Goal: Task Accomplishment & Management: Manage account settings

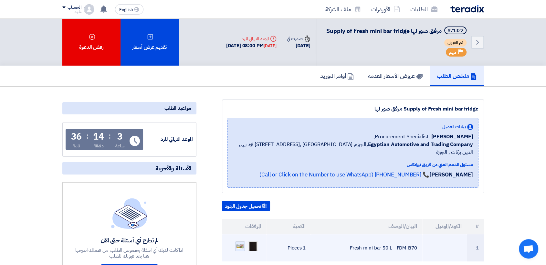
click at [240, 243] on img at bounding box center [239, 246] width 9 height 7
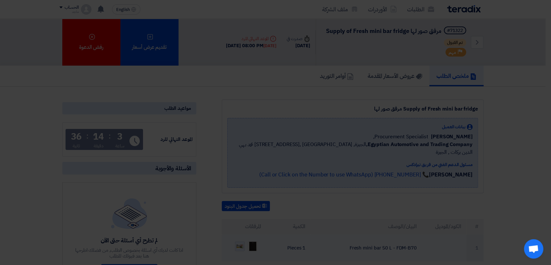
click at [240, 241] on div at bounding box center [275, 127] width 120 height 265
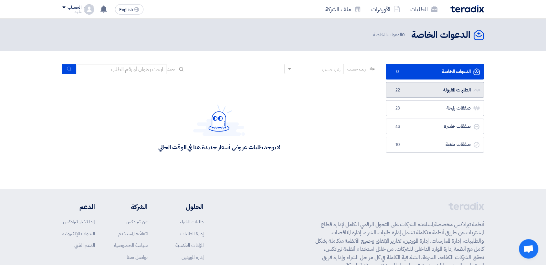
click at [457, 93] on link "الطلبات المقبولة الطلبات المقبولة 22" at bounding box center [435, 90] width 98 height 16
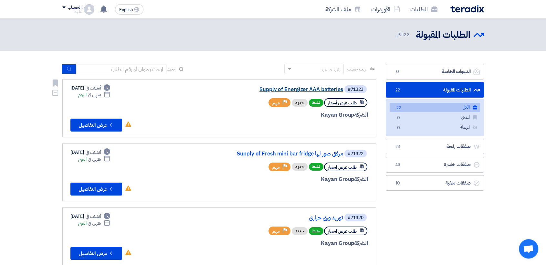
click at [274, 88] on link "Supply of Energizer AAA batteries" at bounding box center [278, 90] width 129 height 6
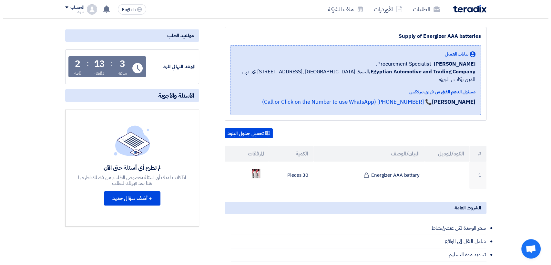
scroll to position [98, 0]
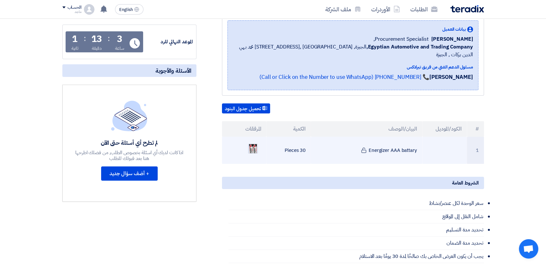
click at [254, 140] on img at bounding box center [252, 148] width 9 height 19
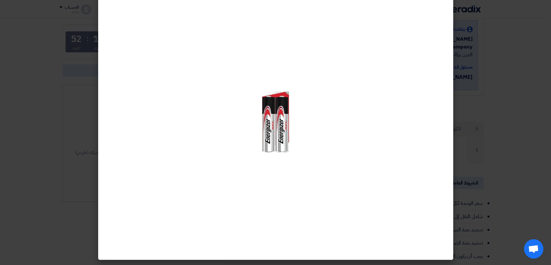
scroll to position [0, 0]
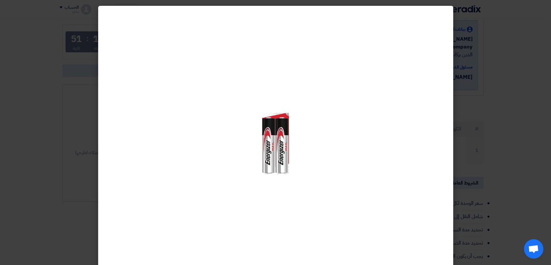
click at [254, 136] on div at bounding box center [275, 143] width 355 height 275
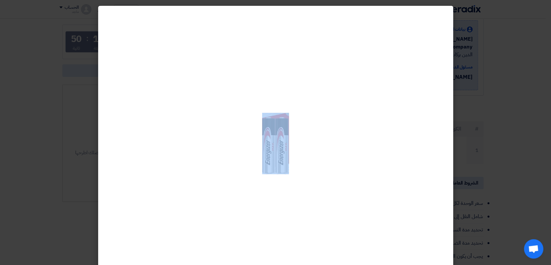
scroll to position [21, 0]
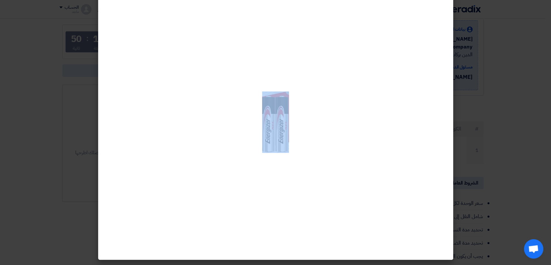
click at [254, 134] on div at bounding box center [275, 122] width 355 height 275
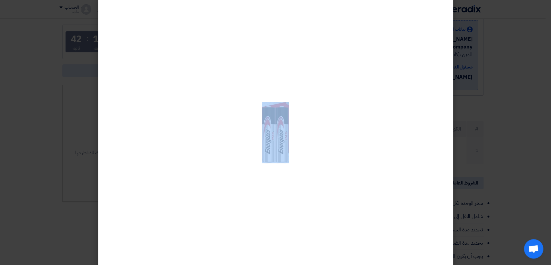
scroll to position [0, 0]
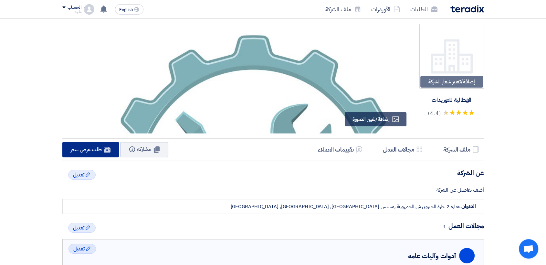
click at [104, 152] on link "Website طلب عرض سعر" at bounding box center [90, 149] width 57 height 15
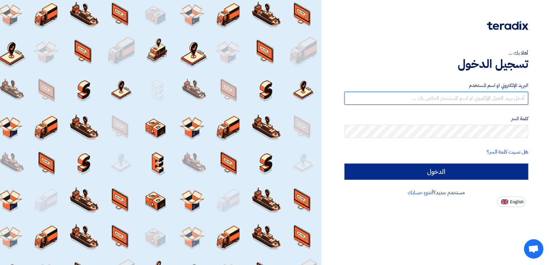
type input "italyaco2030@gmail.com"
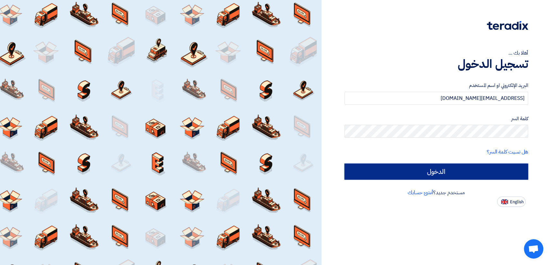
click at [422, 177] on input "الدخول" at bounding box center [437, 171] width 184 height 16
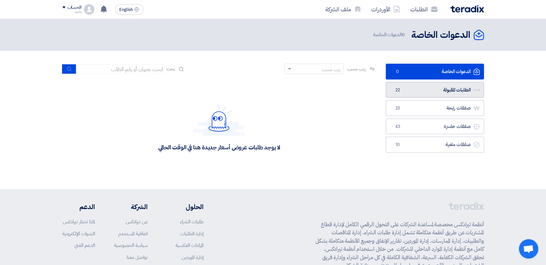
click at [421, 92] on link "الطلبات المقبولة الطلبات المقبولة 22" at bounding box center [435, 90] width 98 height 16
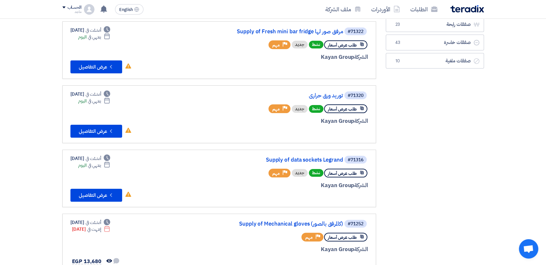
scroll to position [127, 0]
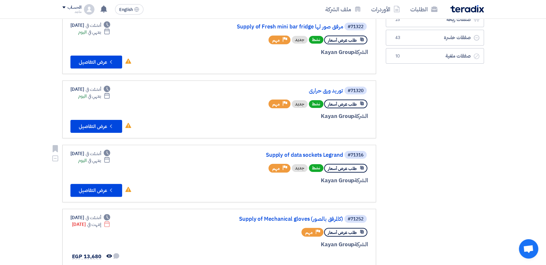
click at [276, 157] on div "#71316 Supply of data sockets Legrand" at bounding box center [289, 154] width 155 height 9
click at [276, 152] on link "Supply of data sockets Legrand" at bounding box center [278, 155] width 129 height 6
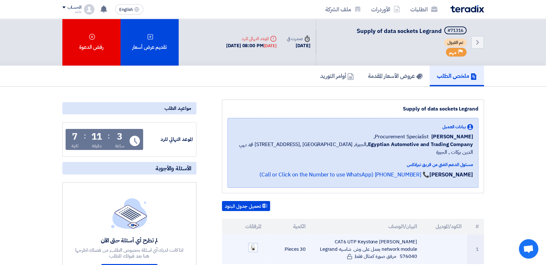
click at [253, 243] on img at bounding box center [252, 247] width 9 height 9
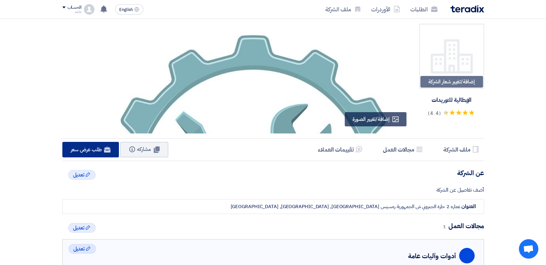
click at [93, 153] on link "Website طلب عرض سعر" at bounding box center [90, 149] width 57 height 15
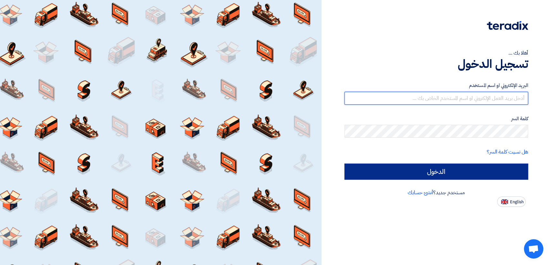
type input "italyaco2030@gmail.com"
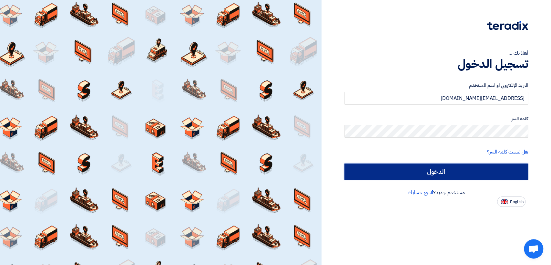
click at [390, 174] on input "الدخول" at bounding box center [437, 171] width 184 height 16
click at [442, 170] on input "الدخول" at bounding box center [437, 171] width 184 height 16
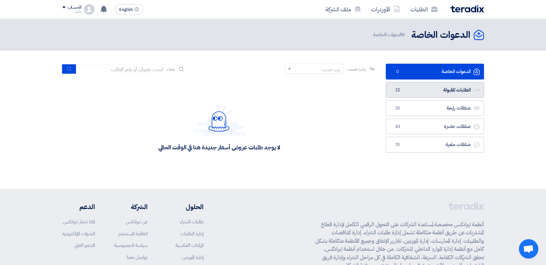
click at [410, 91] on link "الطلبات المقبولة الطلبات المقبولة 22" at bounding box center [435, 90] width 98 height 16
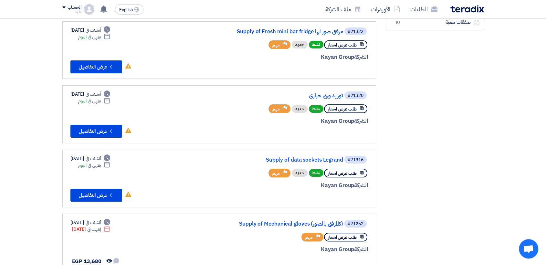
scroll to position [161, 0]
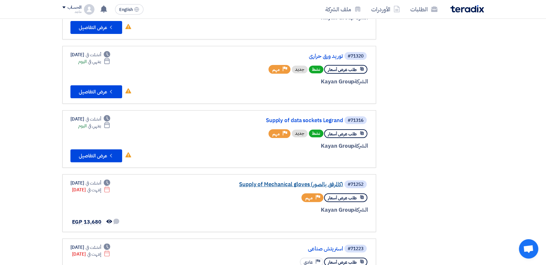
click at [283, 185] on link "Supply of Mechanical gloves (كالمرفق بالصور)" at bounding box center [278, 184] width 129 height 6
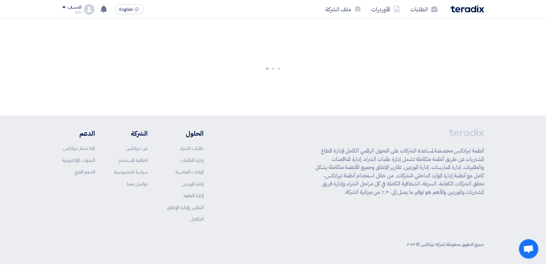
click at [283, 185] on div "أنظمة تيرادكس مخصصة لمساعدة الشركات على التحول الرقمي الكامل لإدارة قطاع المشتر…" at bounding box center [272, 181] width 421 height 104
